Goal: Find specific page/section: Find specific page/section

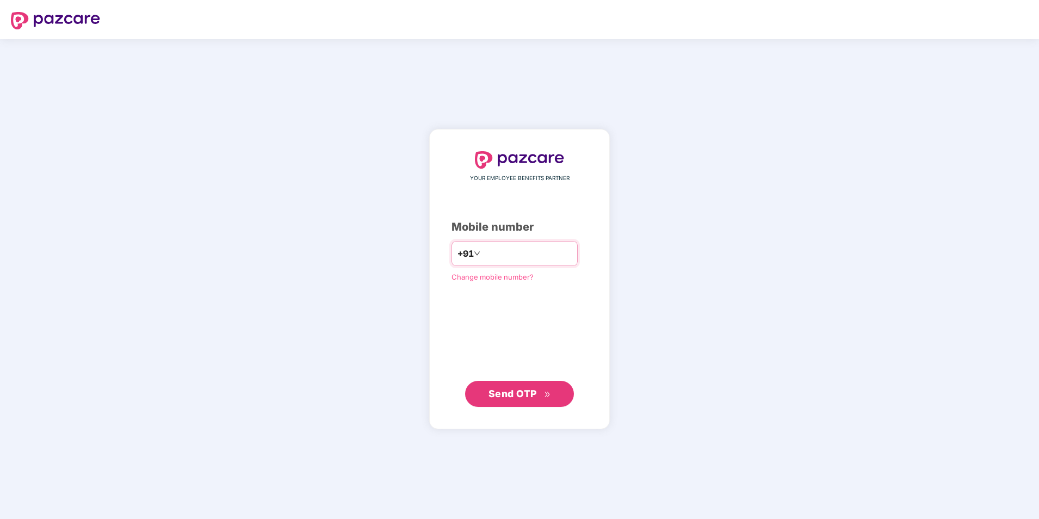
click at [510, 249] on input "number" at bounding box center [527, 253] width 89 height 17
type input "**********"
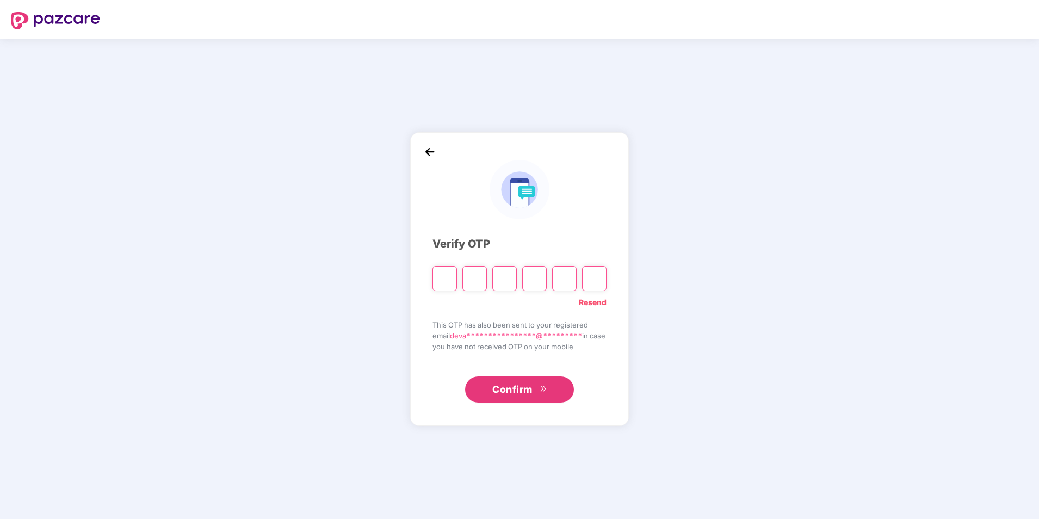
click at [440, 282] on input "Please enter verification code. Digit 1" at bounding box center [445, 278] width 24 height 25
type input "*"
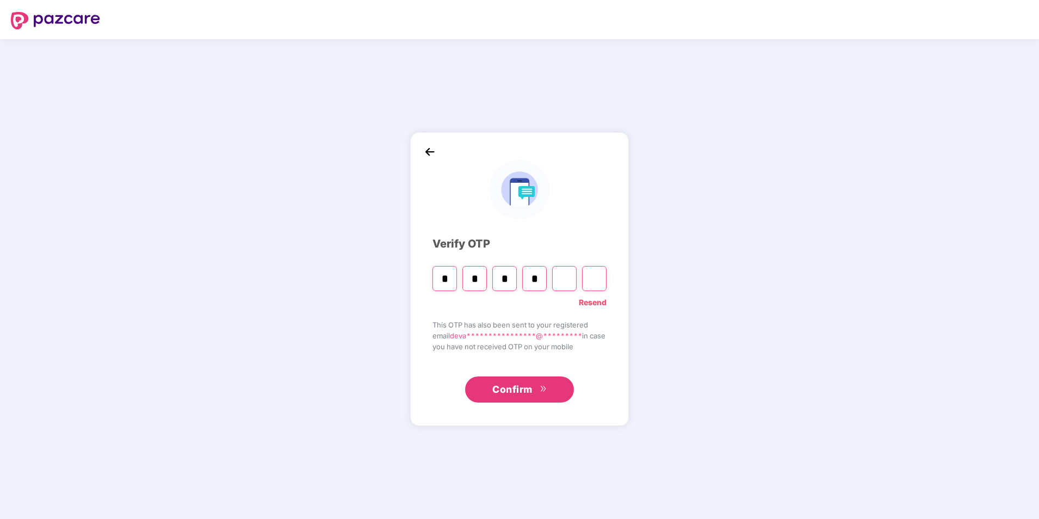
type input "*"
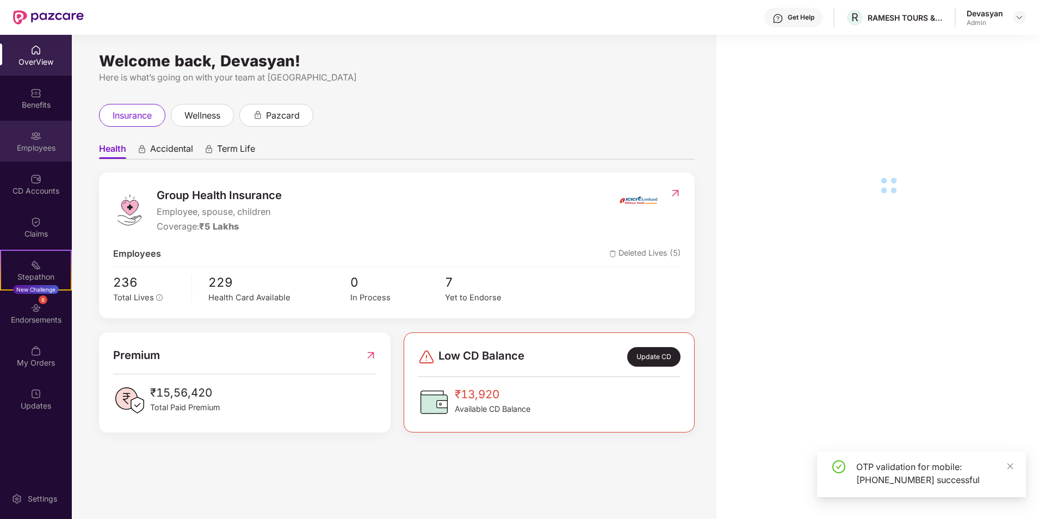
click at [47, 144] on div "Employees" at bounding box center [36, 148] width 72 height 11
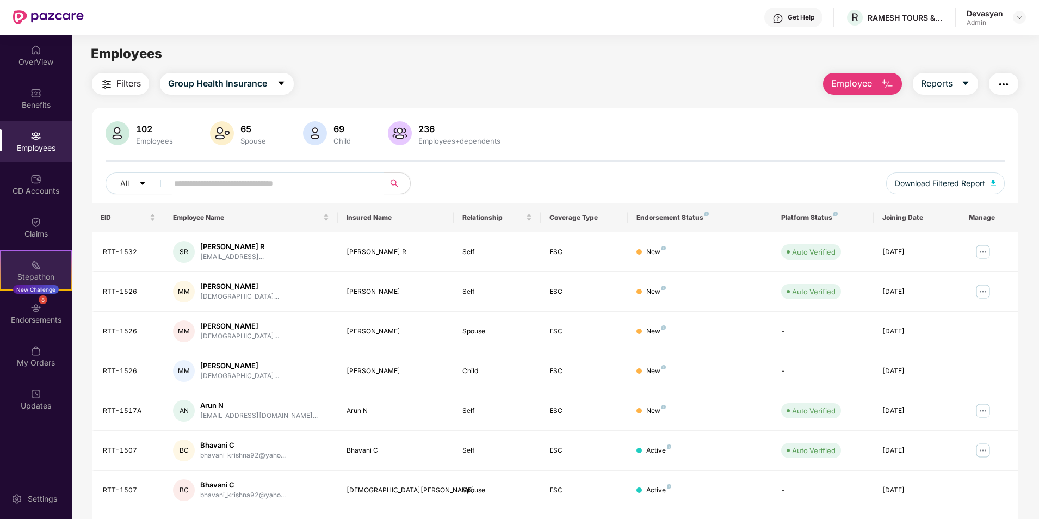
click at [36, 266] on img at bounding box center [35, 265] width 11 height 11
